Goal: Information Seeking & Learning: Find specific fact

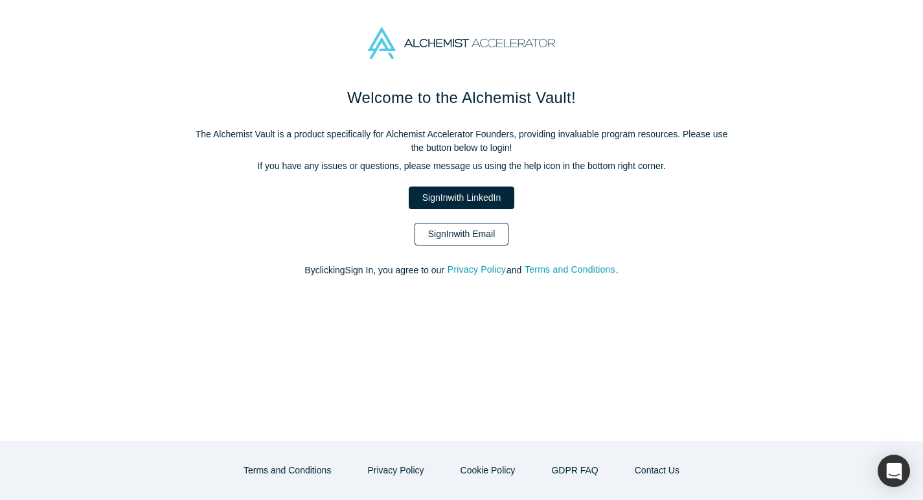
click at [464, 233] on link "Sign In with Email" at bounding box center [461, 234] width 95 height 23
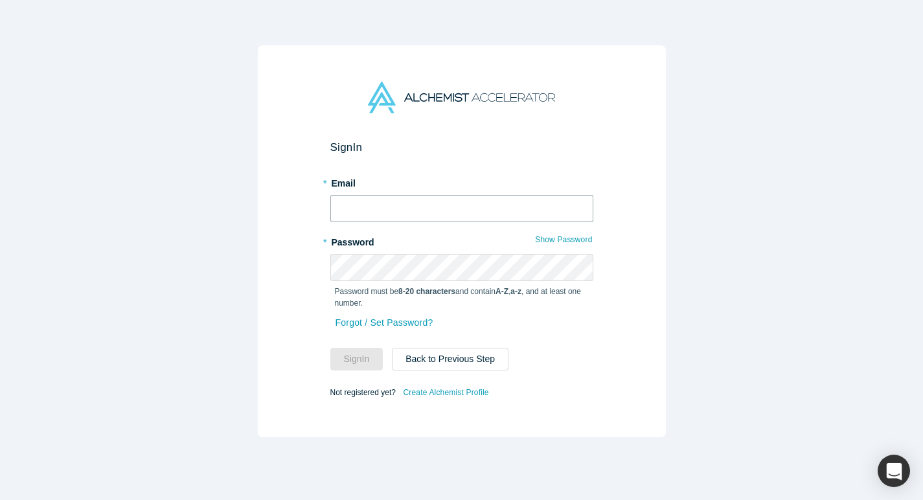
click at [446, 205] on input "text" at bounding box center [461, 208] width 263 height 27
type input "[EMAIL_ADDRESS][DOMAIN_NAME]"
click at [346, 364] on button "Sign In" at bounding box center [356, 359] width 53 height 23
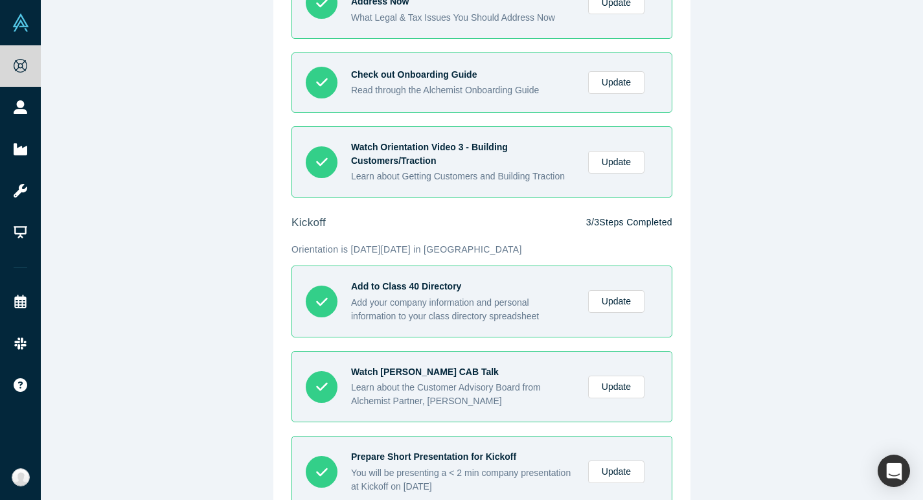
scroll to position [488, 0]
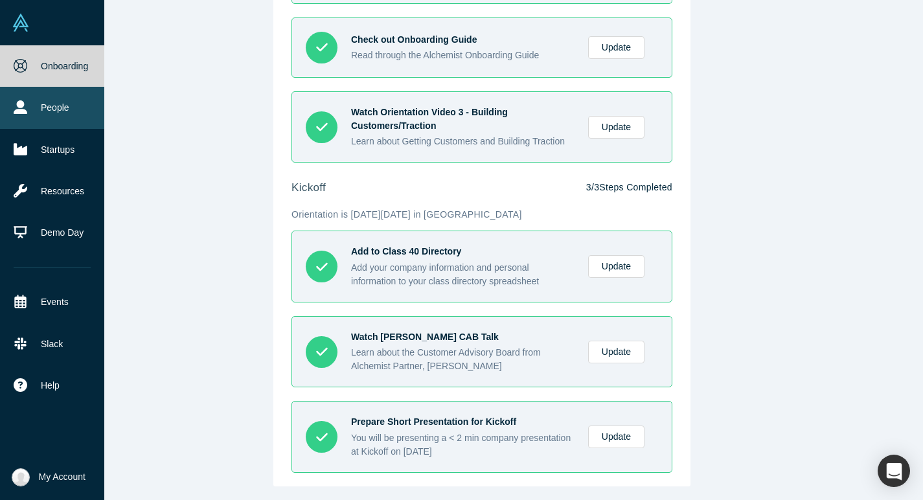
click at [42, 108] on link "People" at bounding box center [52, 107] width 104 height 41
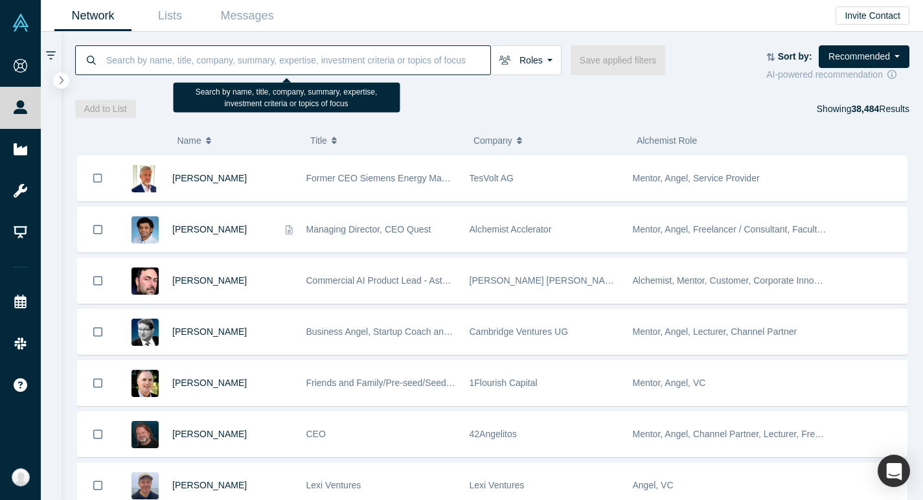
click at [280, 63] on input at bounding box center [297, 60] width 385 height 30
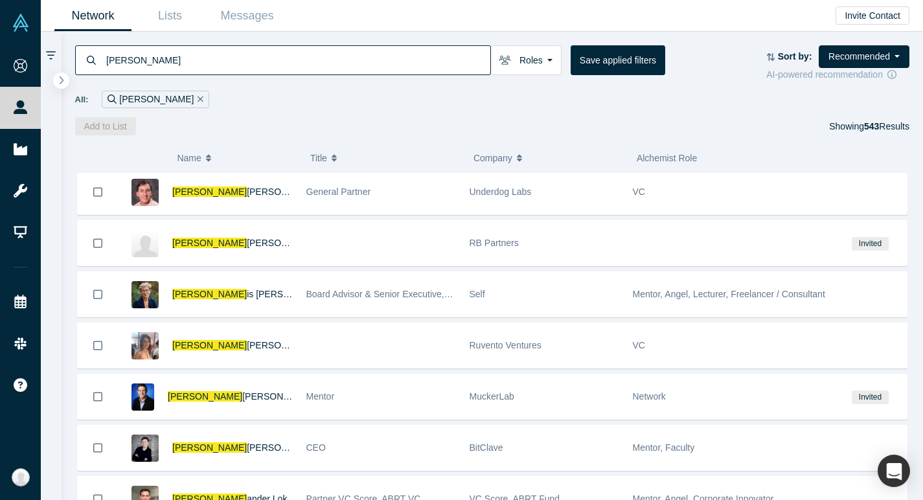
scroll to position [1081, 0]
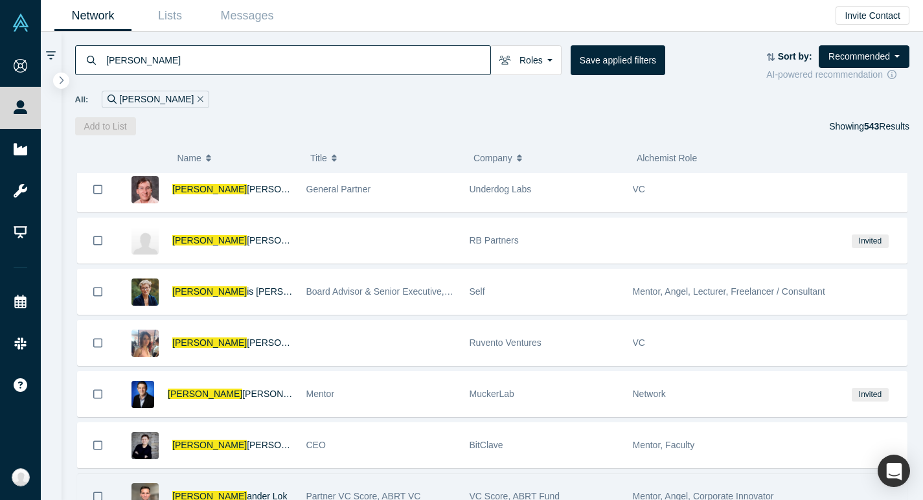
type input "[PERSON_NAME]"
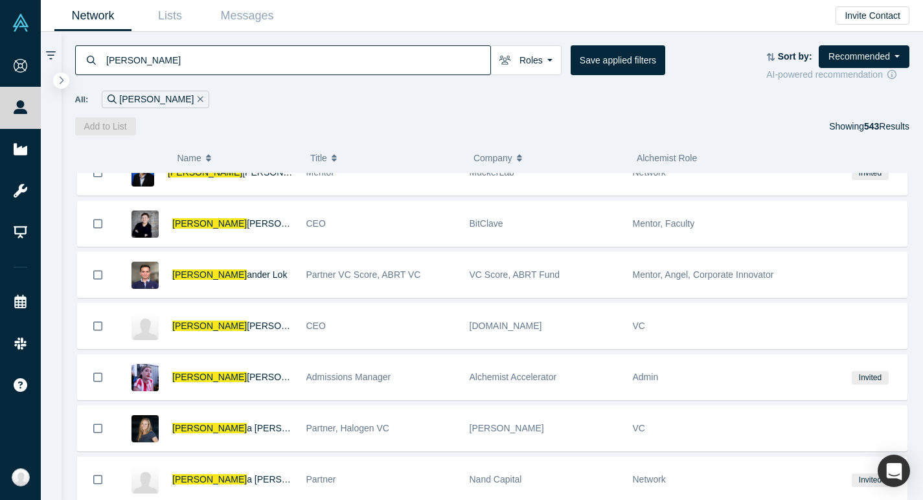
scroll to position [1333, 0]
